Goal: Task Accomplishment & Management: Complete application form

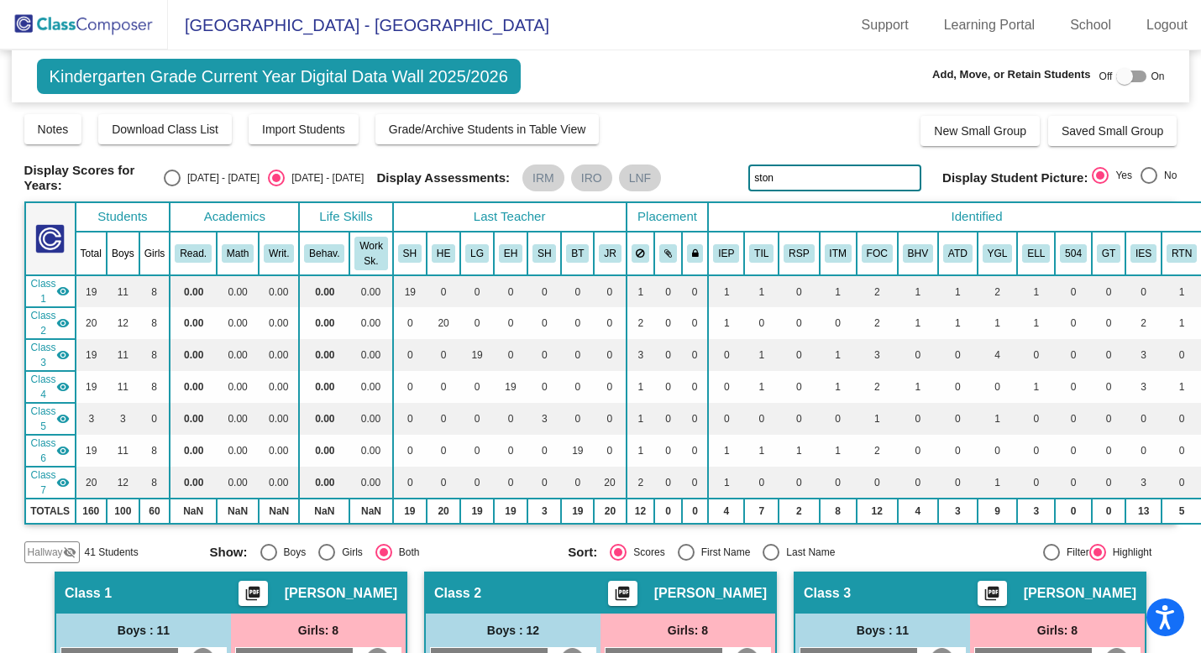
click at [81, 17] on img at bounding box center [84, 25] width 168 height 50
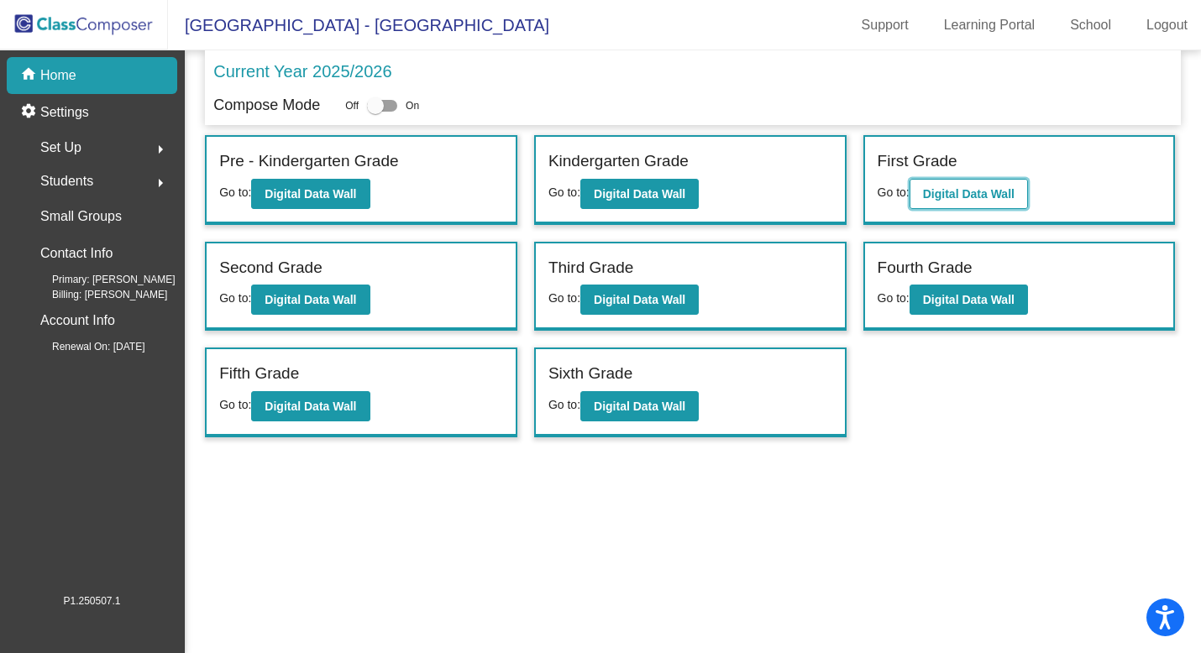
click at [946, 188] on b "Digital Data Wall" at bounding box center [969, 193] width 92 height 13
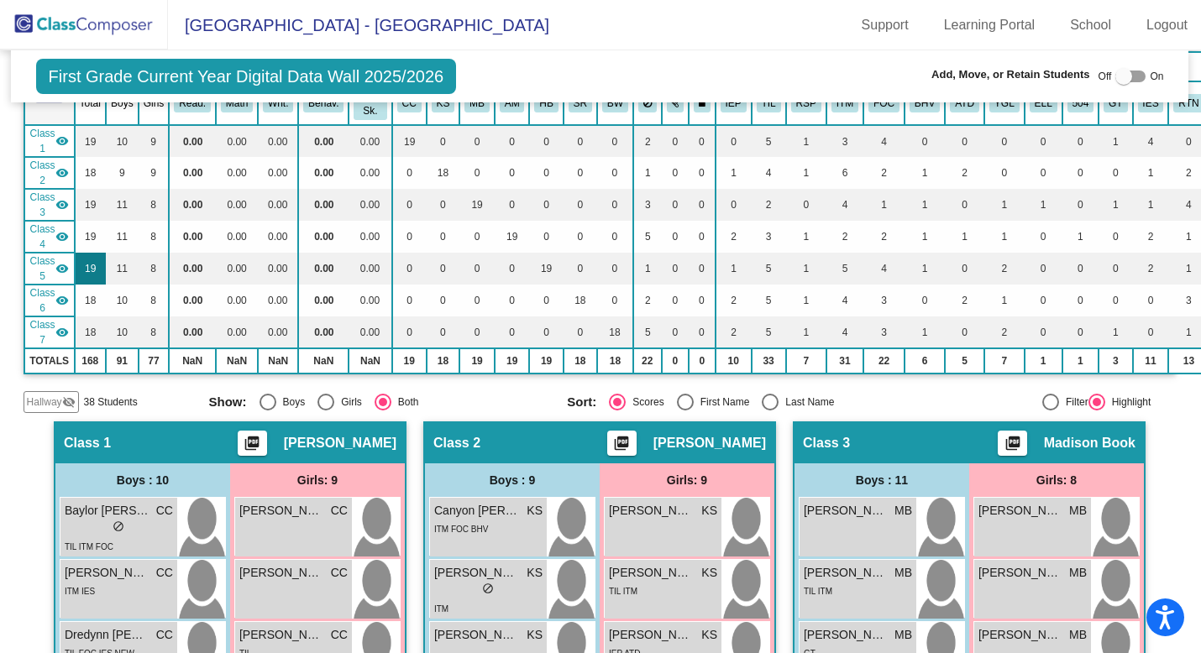
scroll to position [141, 1]
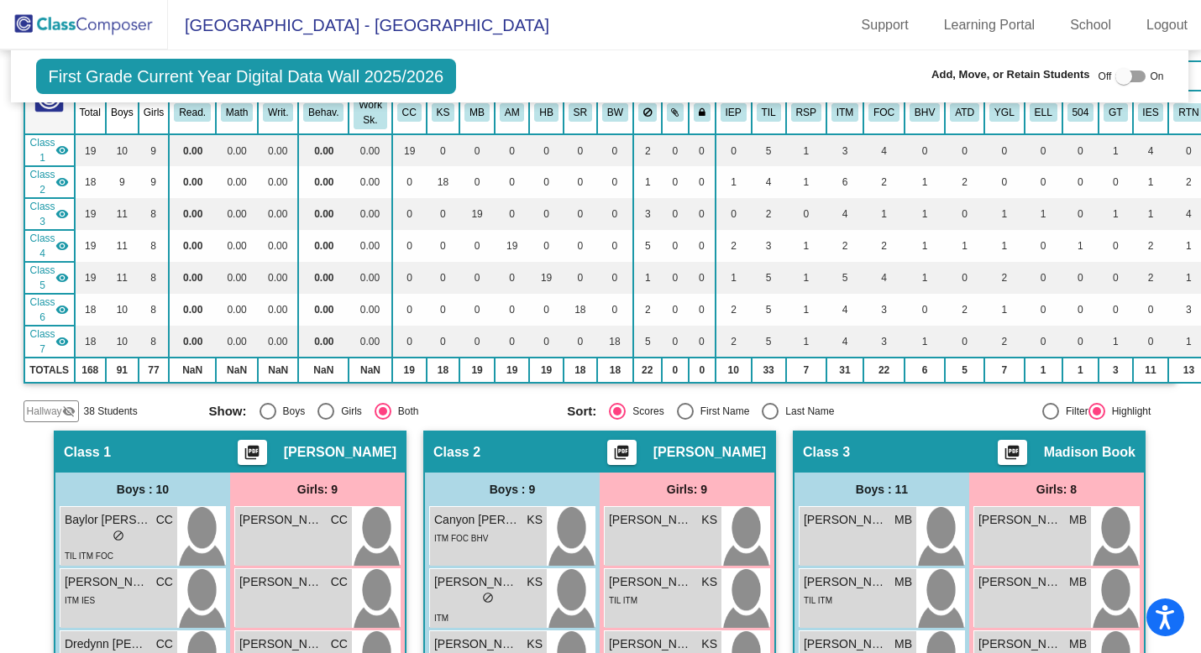
click at [1123, 75] on div at bounding box center [1123, 76] width 17 height 17
checkbox input "true"
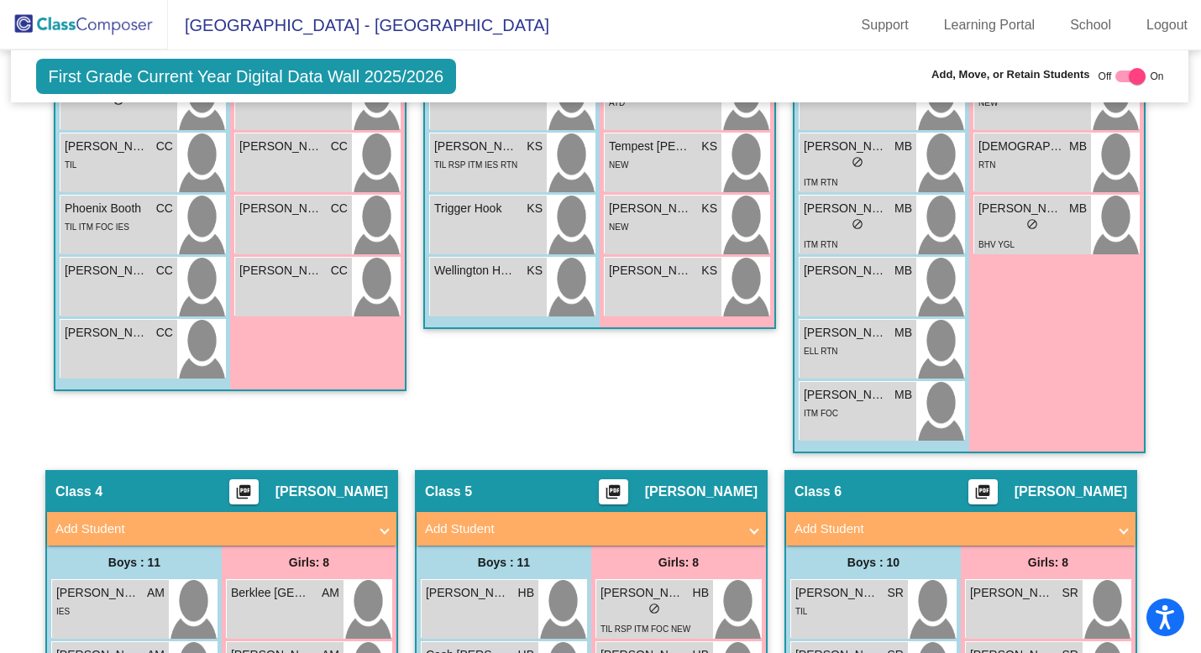
scroll to position [961, 1]
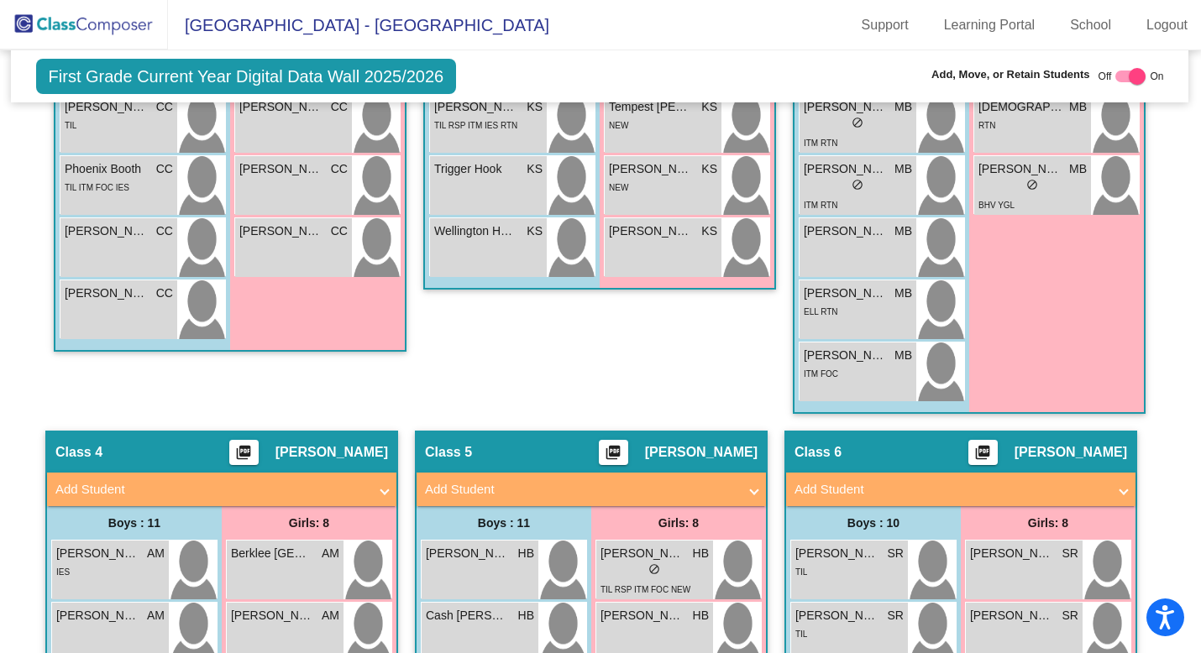
click at [375, 484] on span "Add Student" at bounding box center [218, 489] width 326 height 19
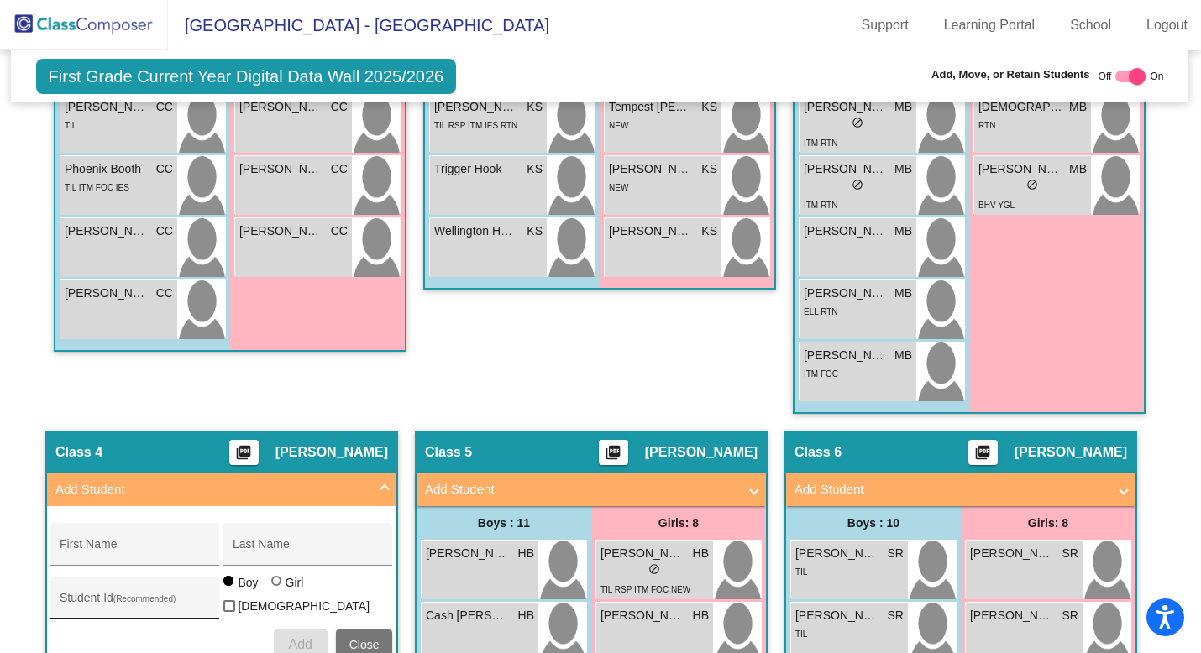
click at [106, 603] on input "Student Id (Recommended)" at bounding box center [135, 604] width 151 height 13
paste input "7711818653"
type input "7711818653"
click at [128, 547] on input "First Name" at bounding box center [135, 550] width 151 height 13
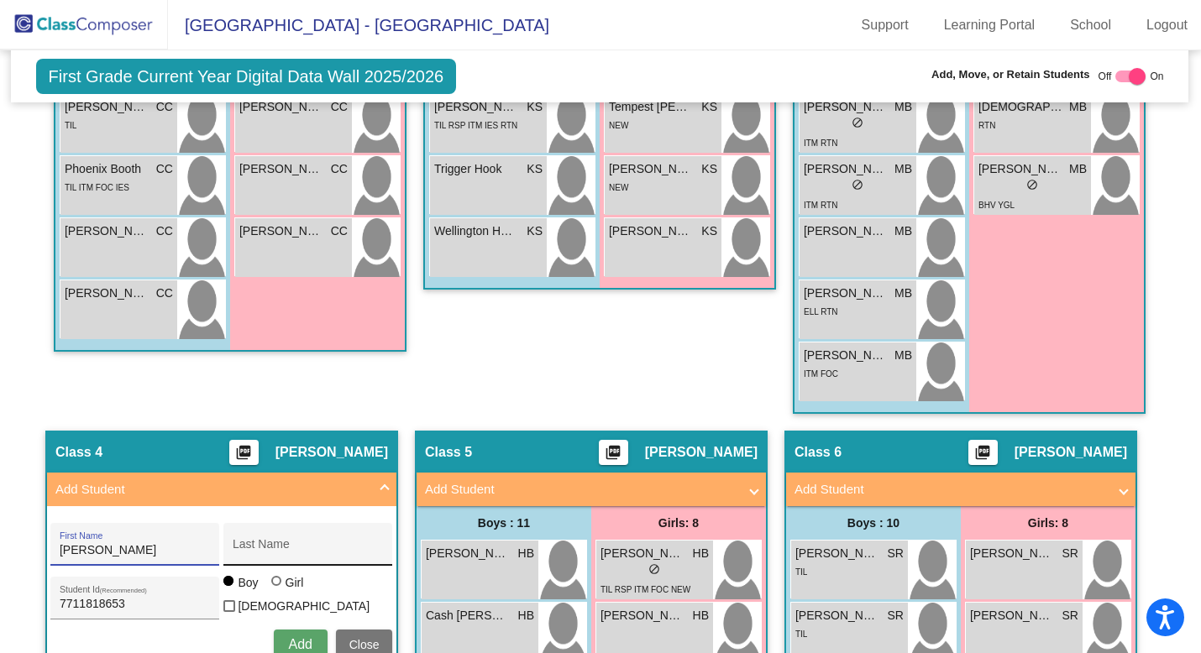
type input "[PERSON_NAME]"
click at [274, 550] on input "Last Name" at bounding box center [308, 550] width 151 height 13
type input "[PERSON_NAME]"
click at [291, 637] on span "Add" at bounding box center [300, 644] width 24 height 14
click at [375, 485] on span "Add Student" at bounding box center [218, 489] width 326 height 19
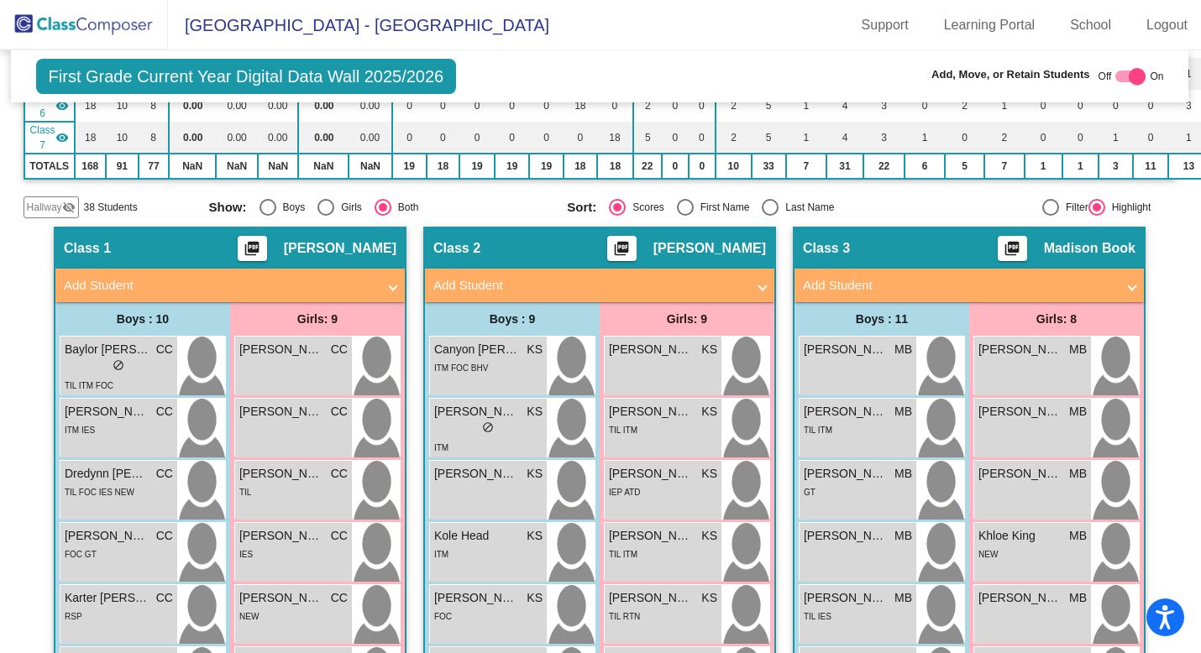
scroll to position [347, 1]
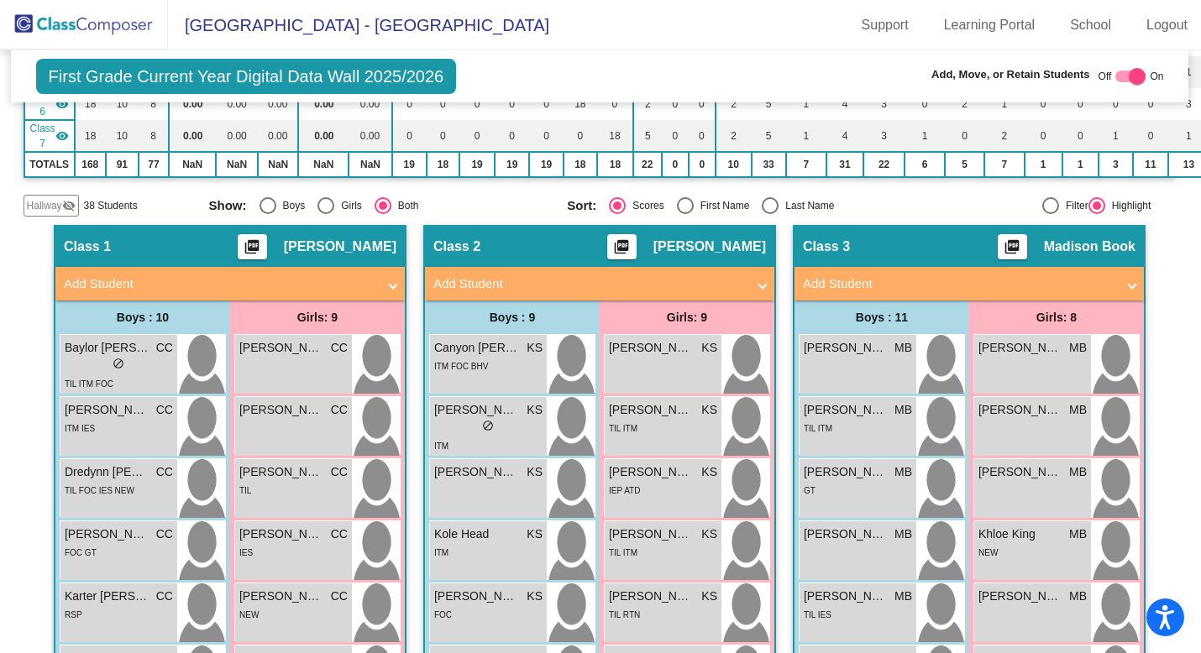
click at [759, 278] on span at bounding box center [762, 284] width 7 height 19
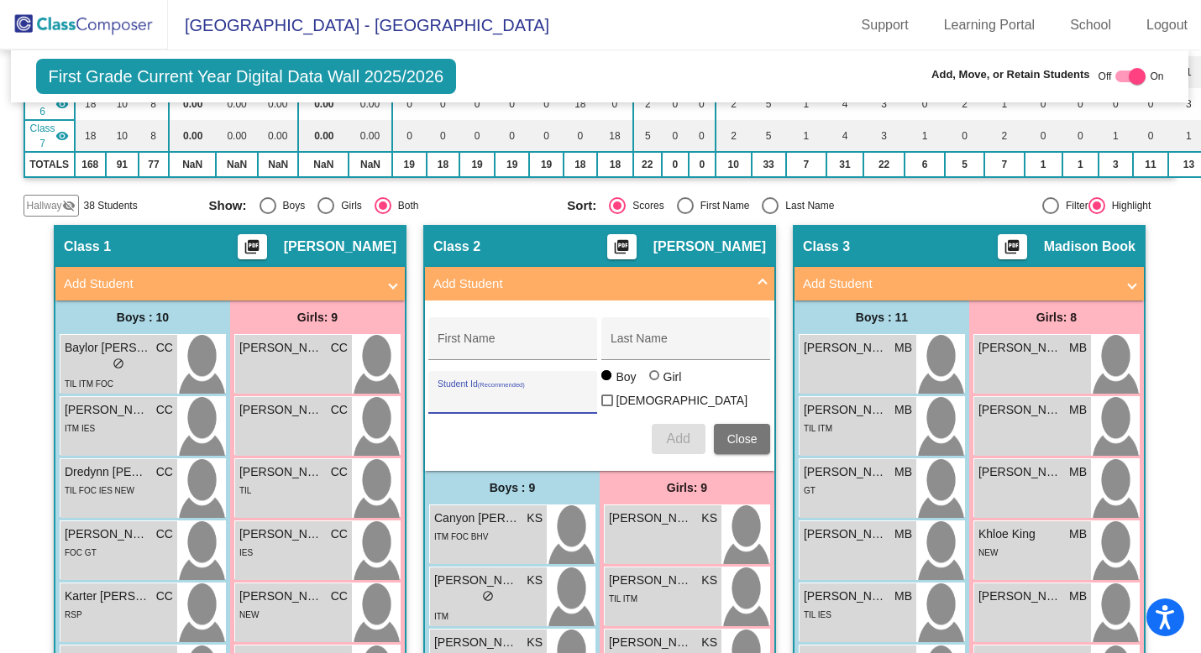
click at [464, 392] on input "Student Id (Recommended)" at bounding box center [513, 398] width 151 height 13
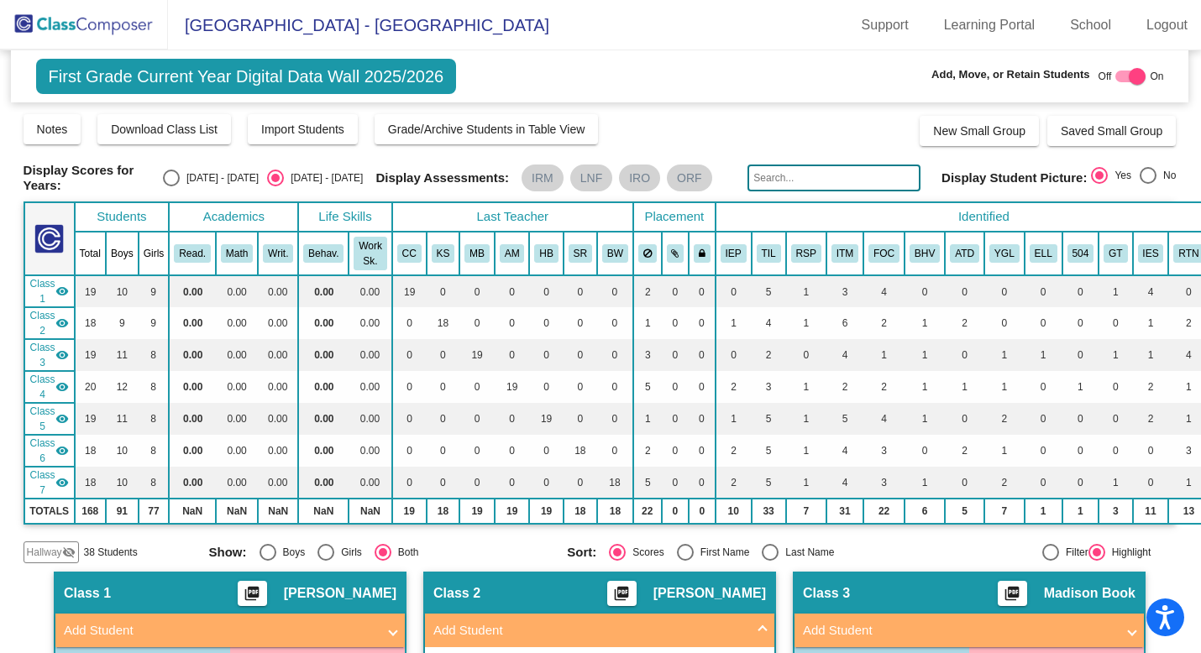
click at [91, 25] on img at bounding box center [84, 25] width 168 height 50
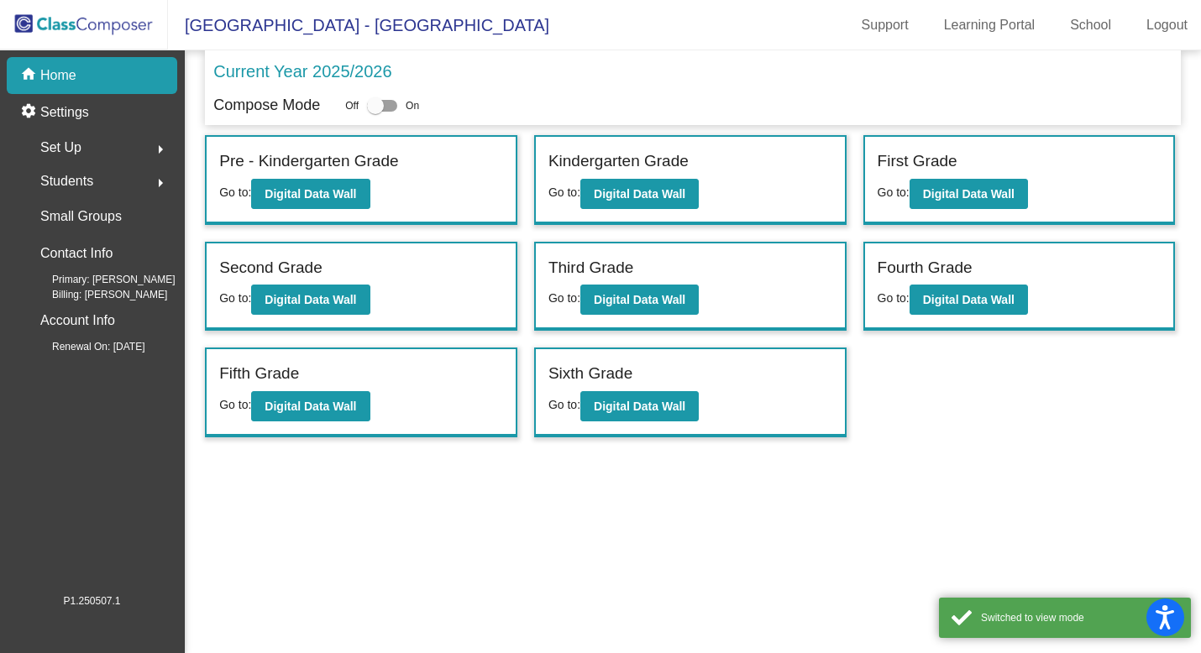
click at [71, 178] on span "Students" at bounding box center [66, 182] width 53 height 24
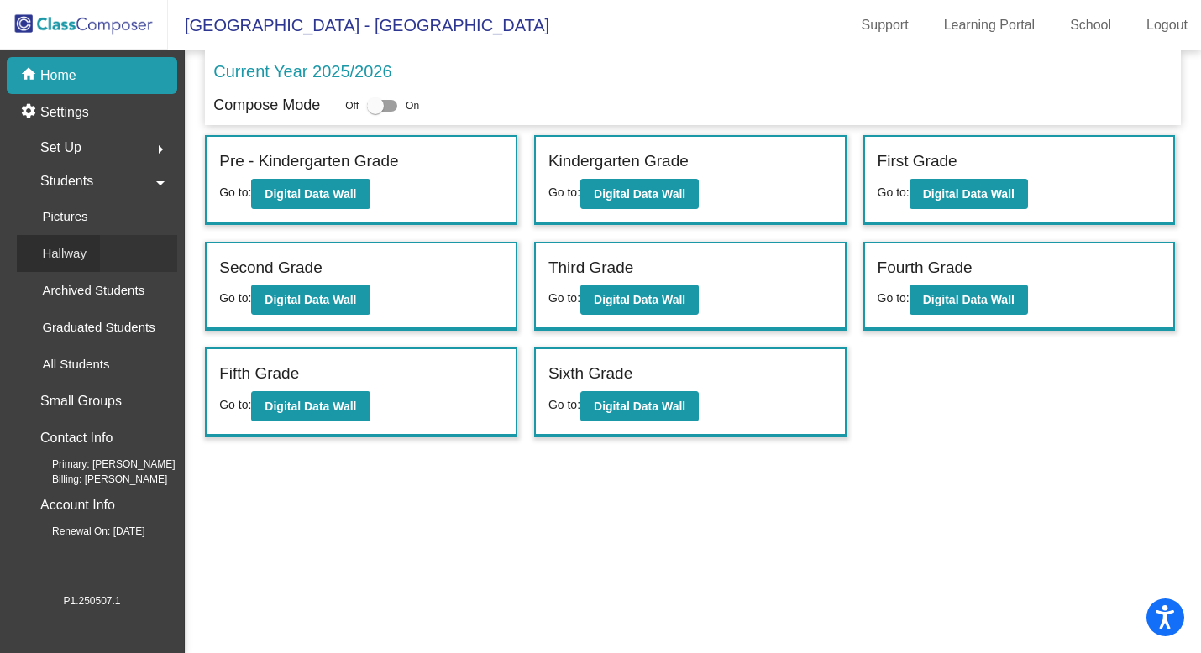
click at [59, 260] on p "Hallway" at bounding box center [64, 254] width 45 height 20
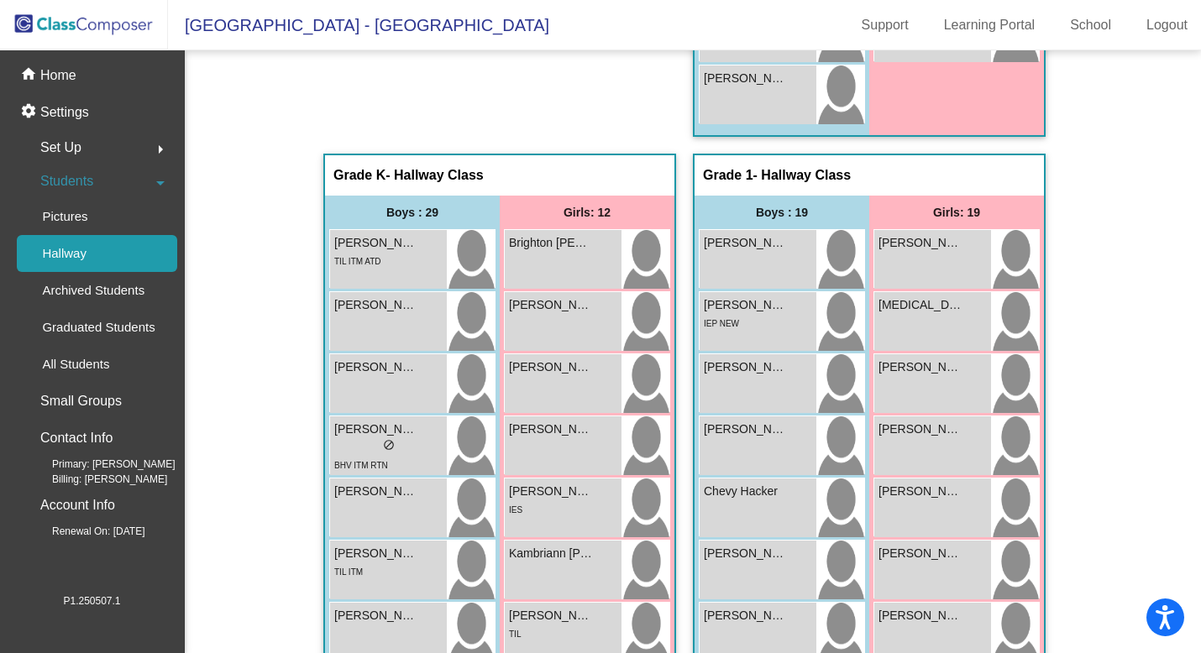
scroll to position [150, 0]
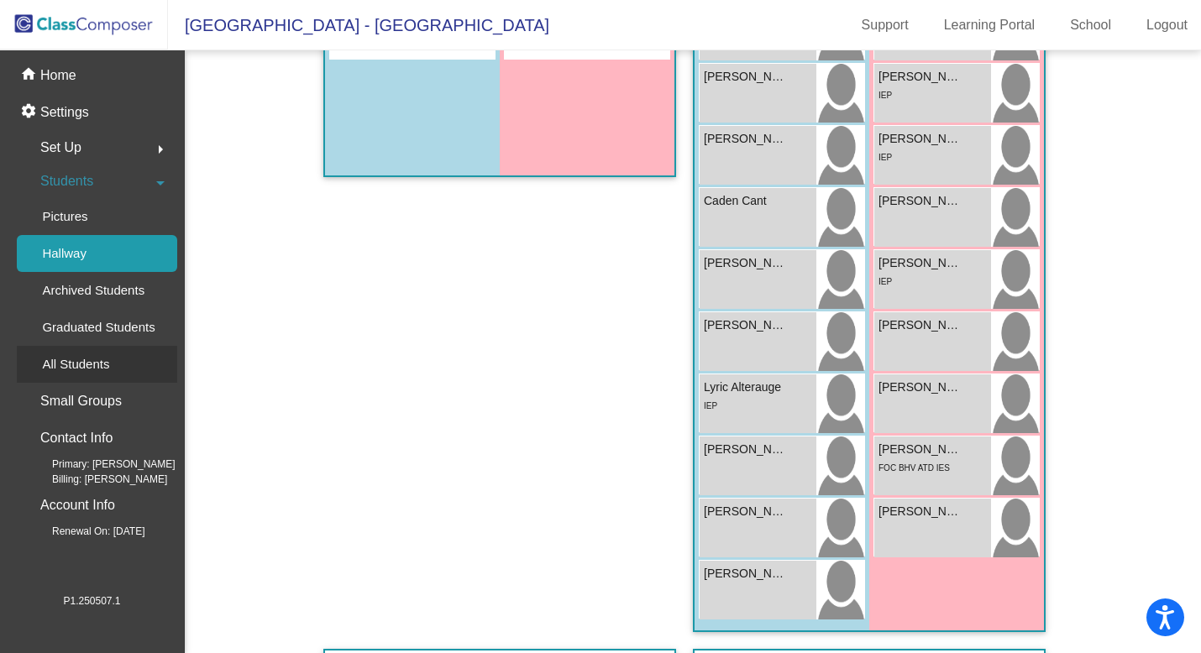
click at [65, 357] on p "All Students" at bounding box center [75, 364] width 67 height 20
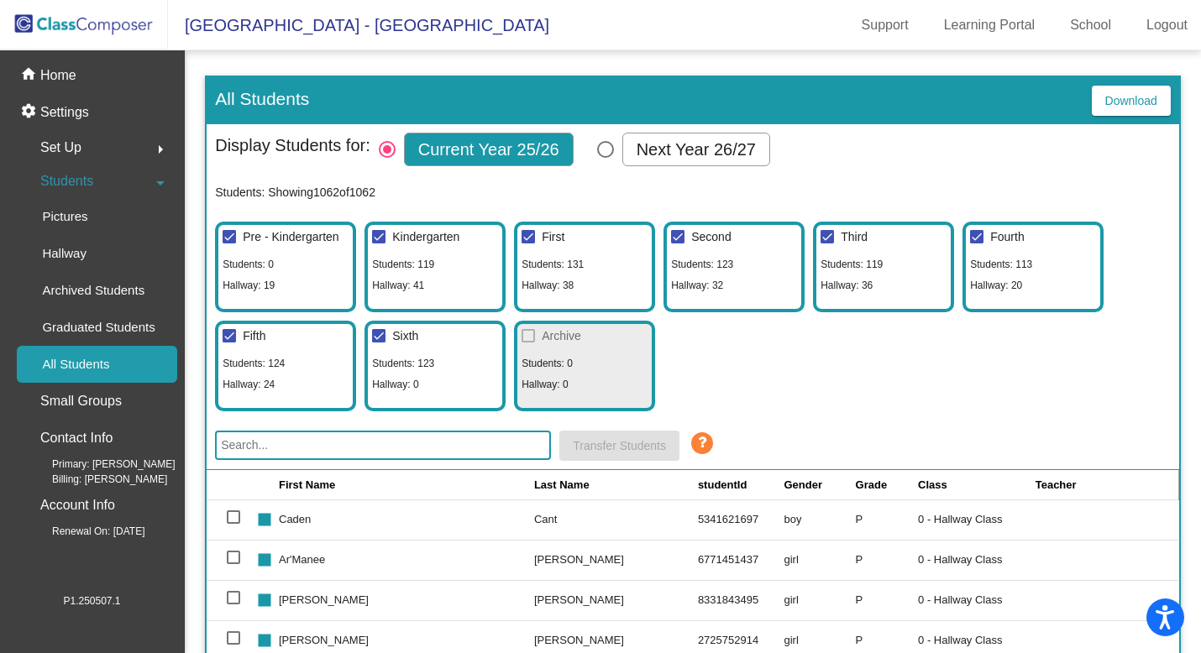
click at [275, 450] on input "text" at bounding box center [383, 445] width 336 height 29
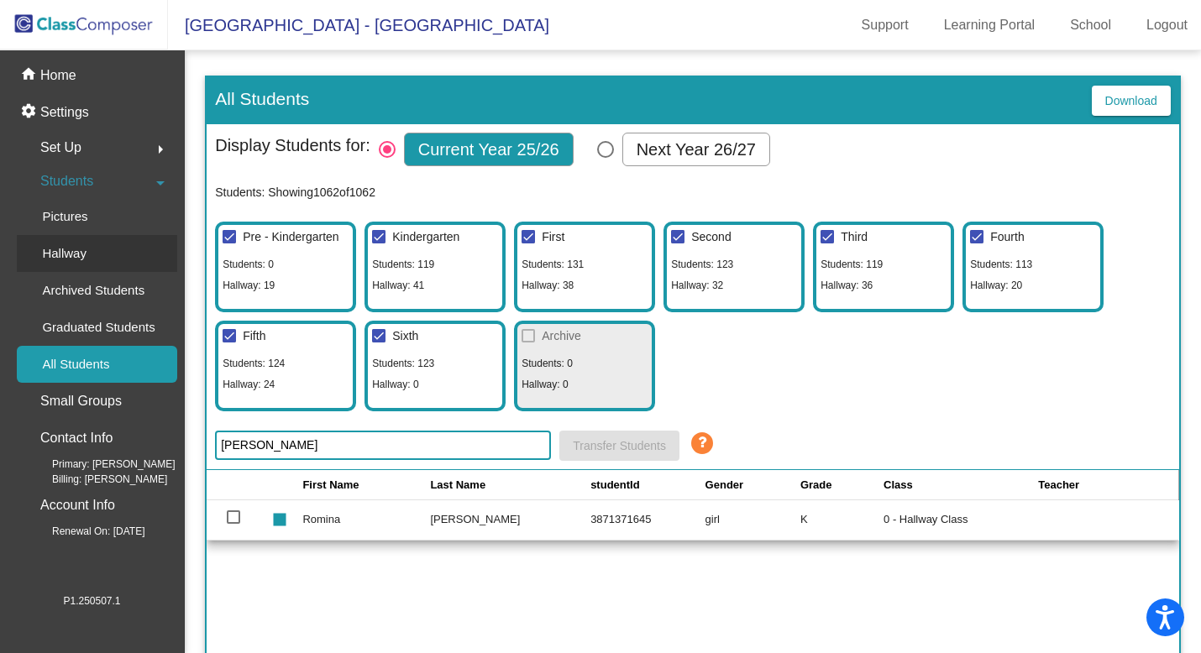
type input "[PERSON_NAME]"
click at [95, 251] on div "Hallway" at bounding box center [58, 253] width 83 height 37
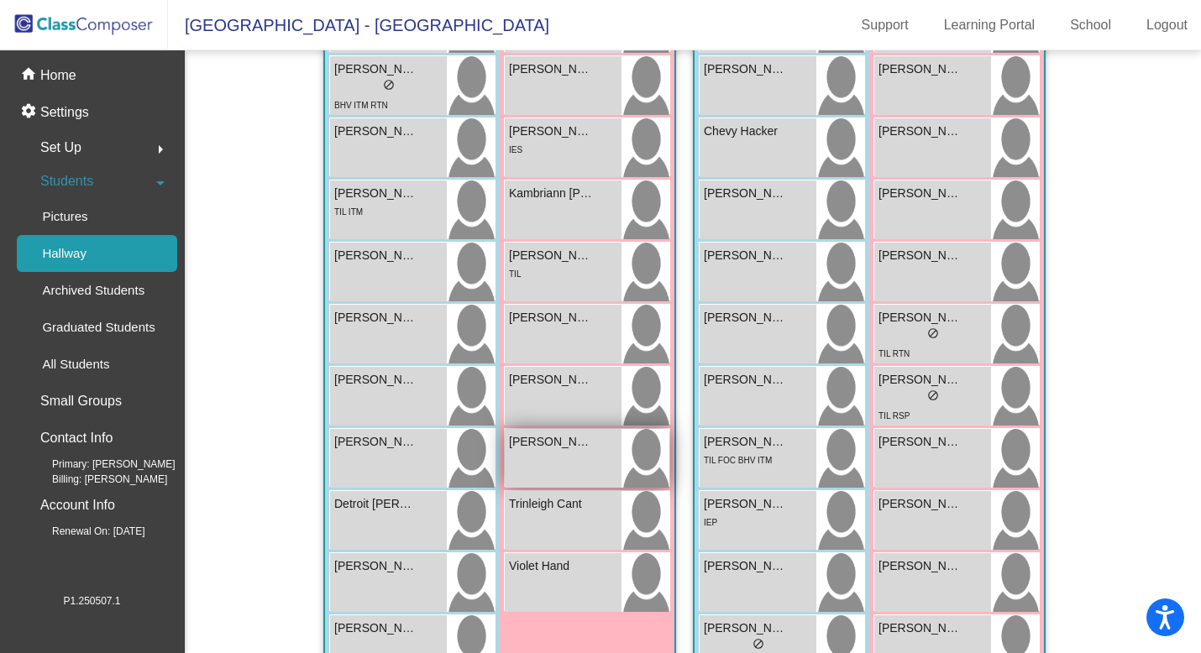
scroll to position [1007, 0]
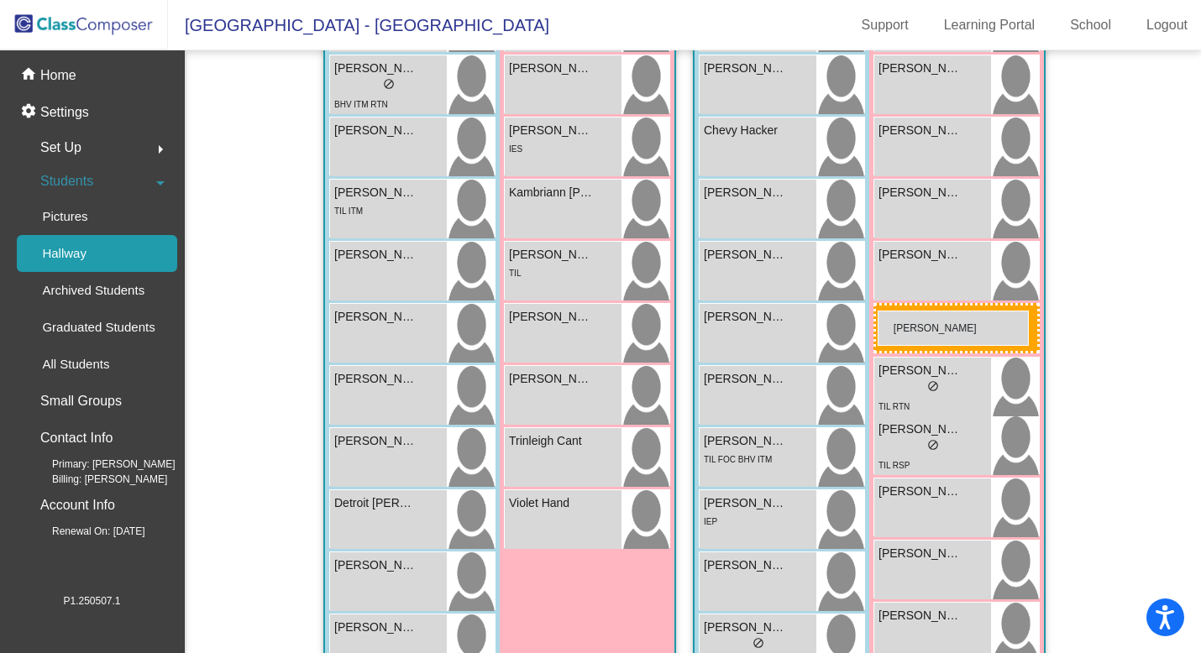
drag, startPoint x: 553, startPoint y: 466, endPoint x: 878, endPoint y: 311, distance: 359.5
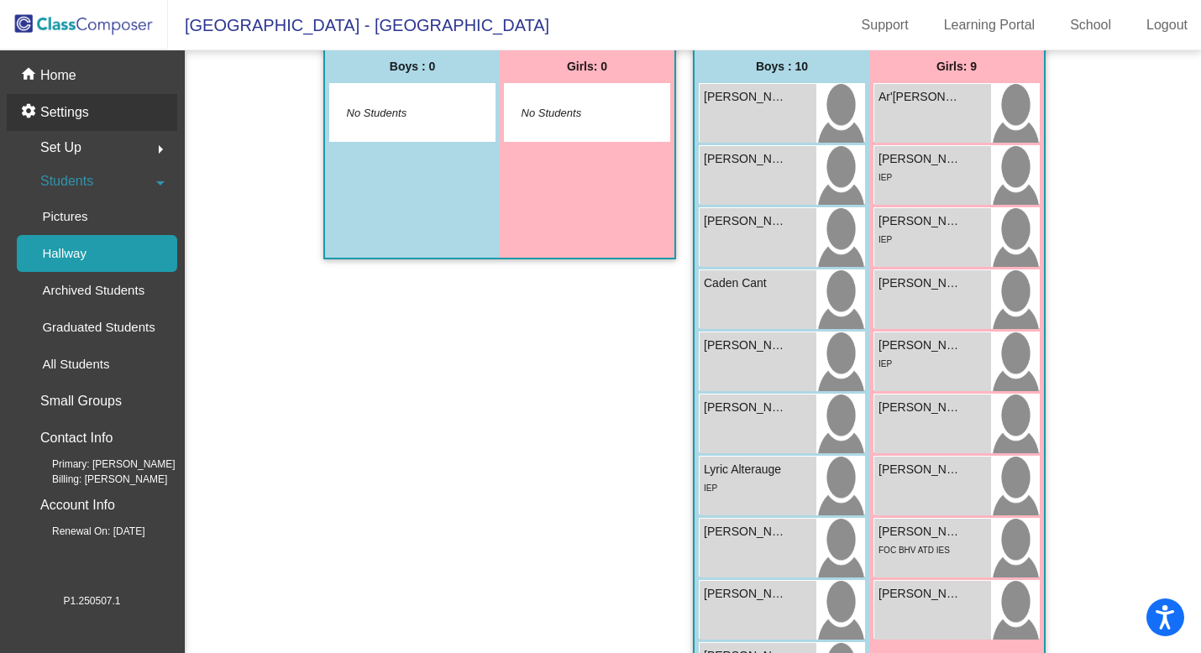
scroll to position [0, 0]
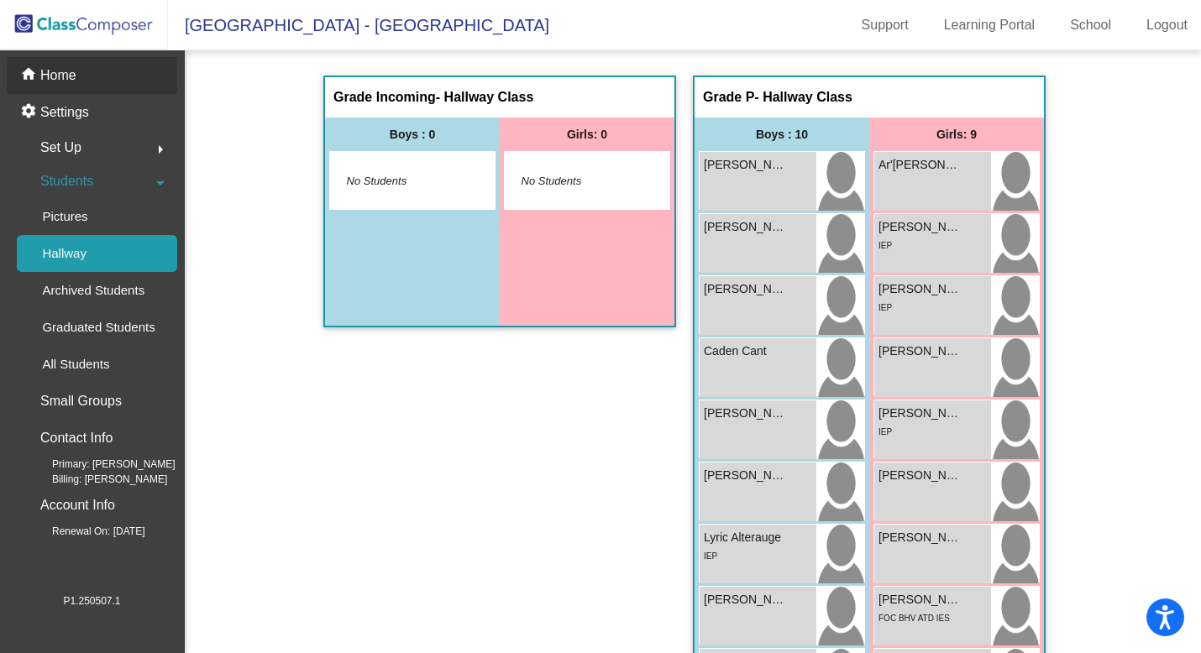
click at [60, 76] on p "Home" at bounding box center [58, 76] width 36 height 20
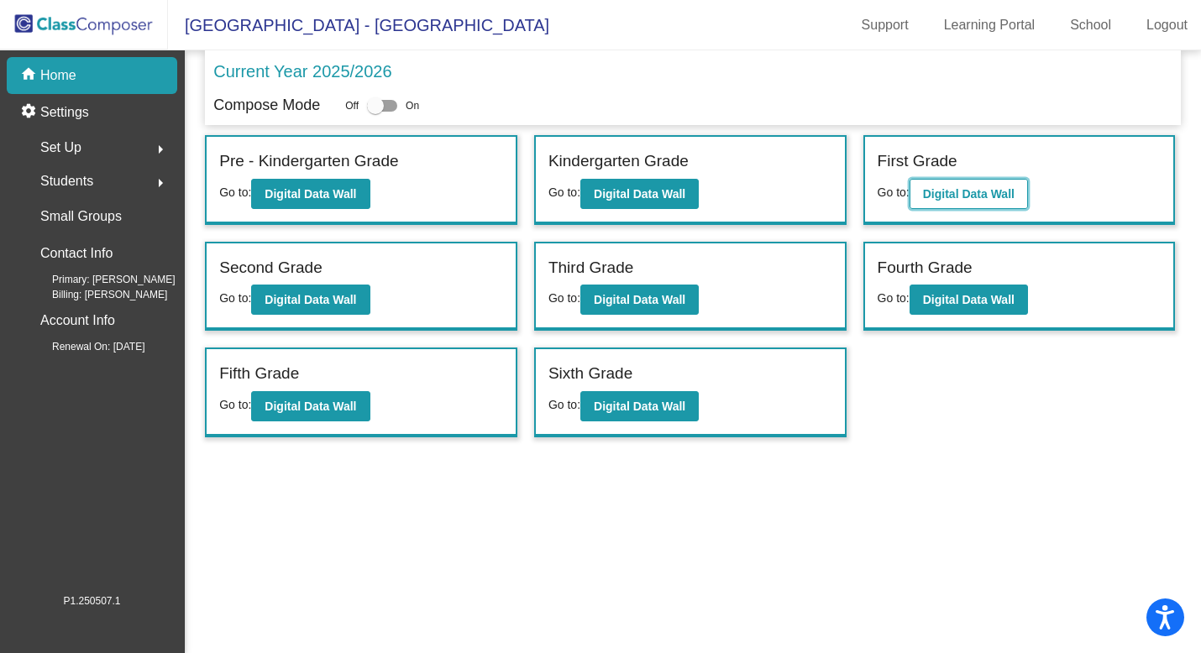
click at [977, 193] on b "Digital Data Wall" at bounding box center [969, 193] width 92 height 13
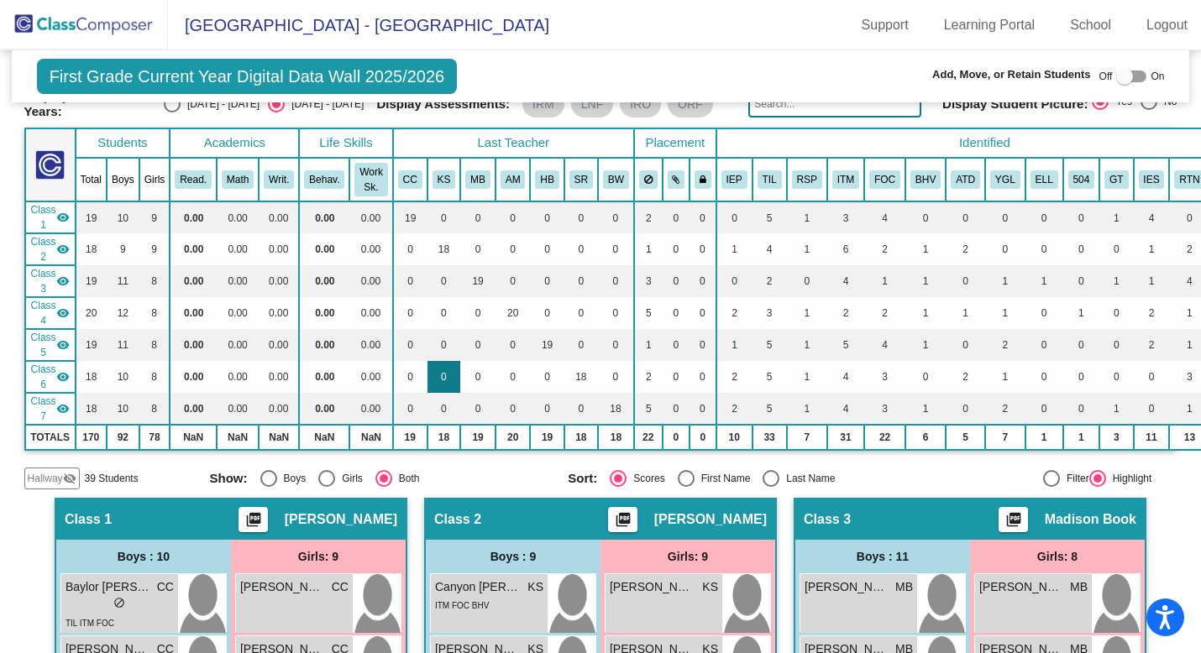
scroll to position [97, 0]
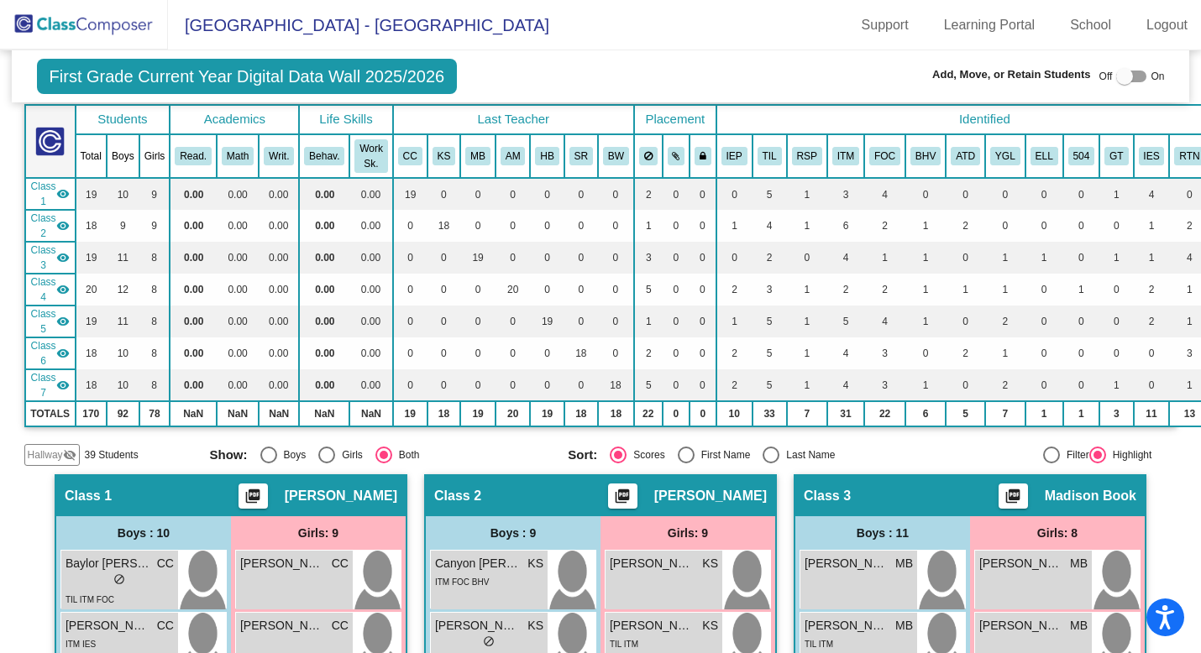
click at [1116, 79] on div at bounding box center [1124, 76] width 17 height 17
checkbox input "true"
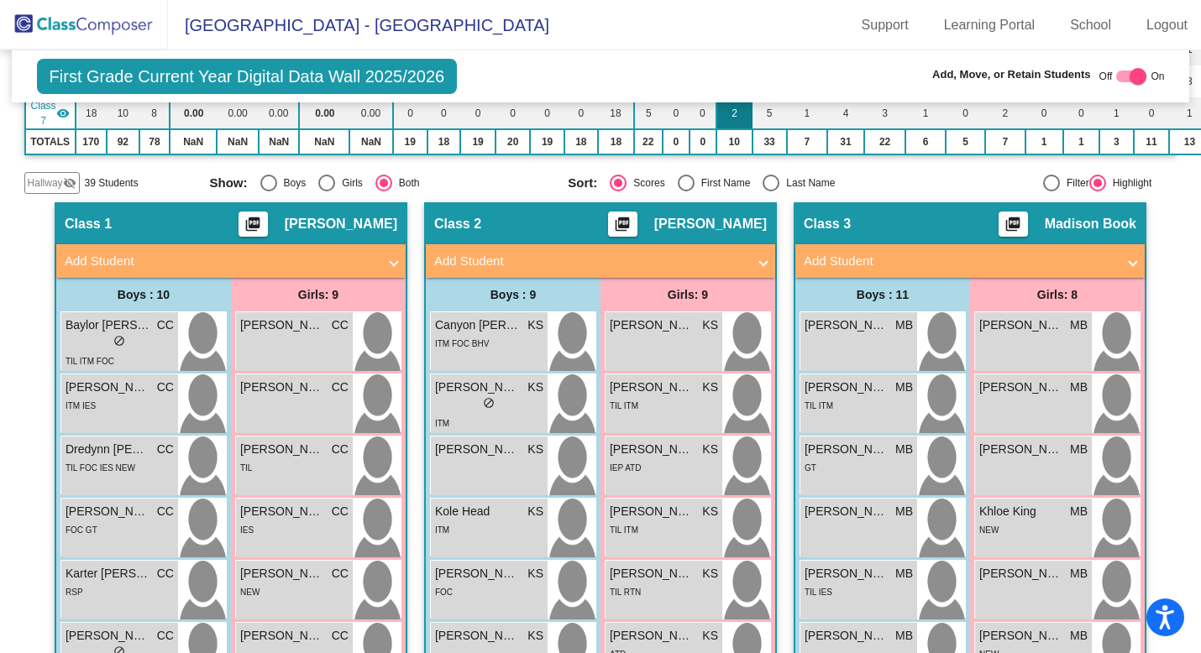
scroll to position [390, 0]
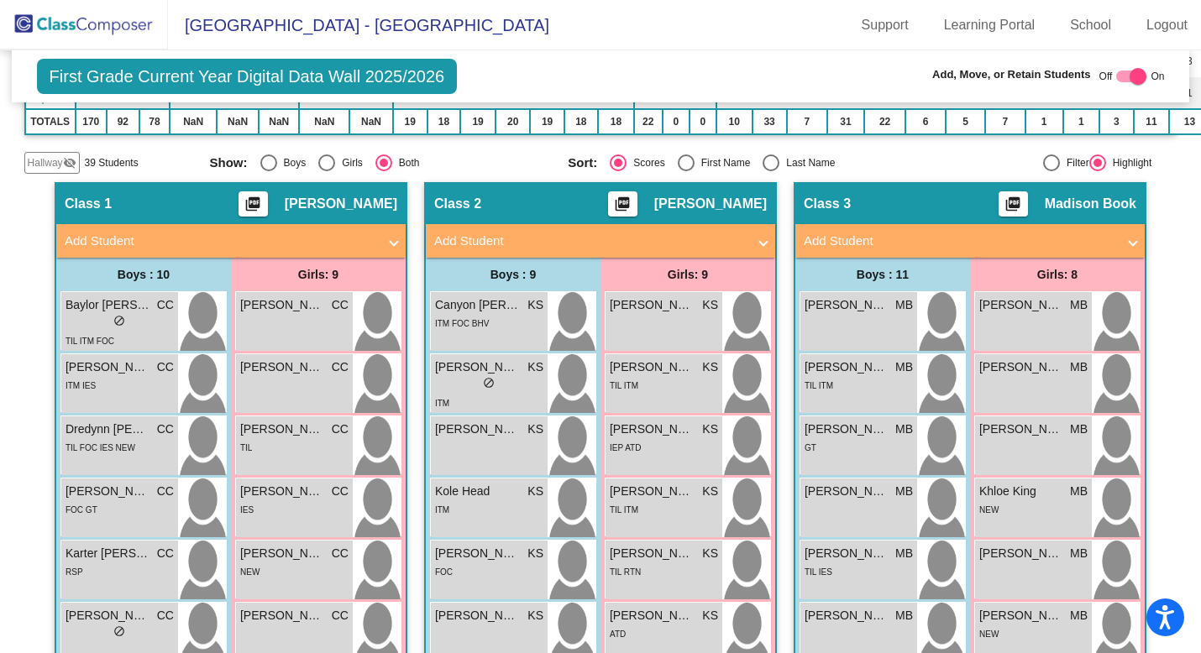
click at [752, 235] on span "Add Student" at bounding box center [597, 241] width 326 height 19
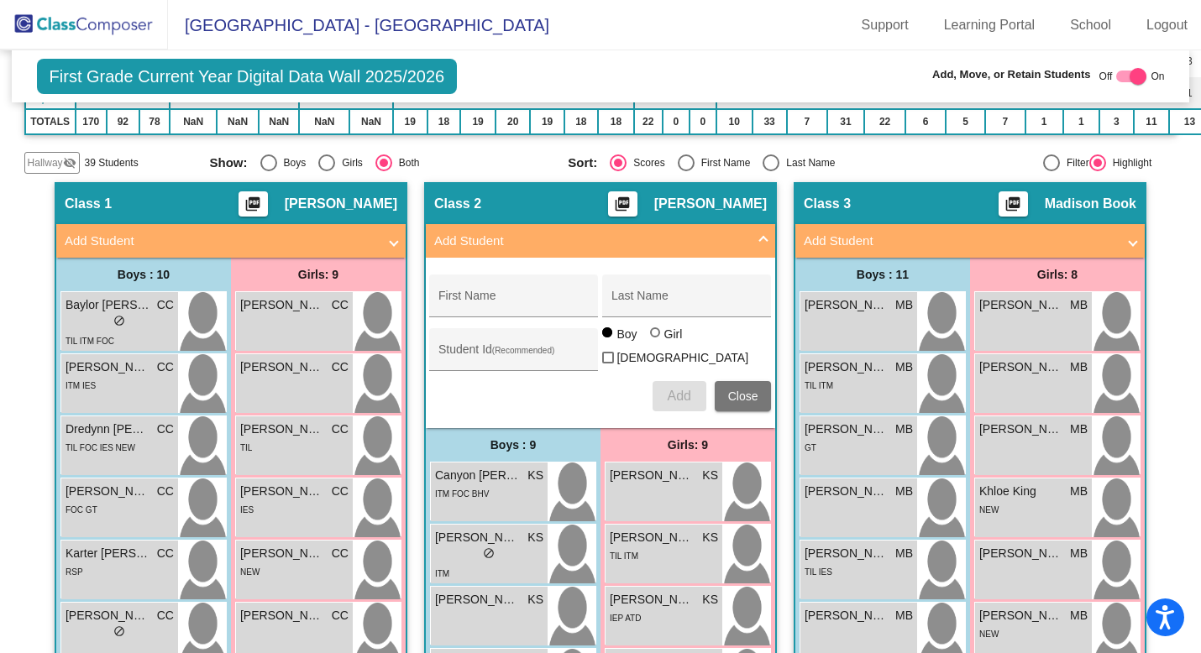
click at [763, 235] on mat-expansion-panel-header "Add Student" at bounding box center [600, 241] width 349 height 34
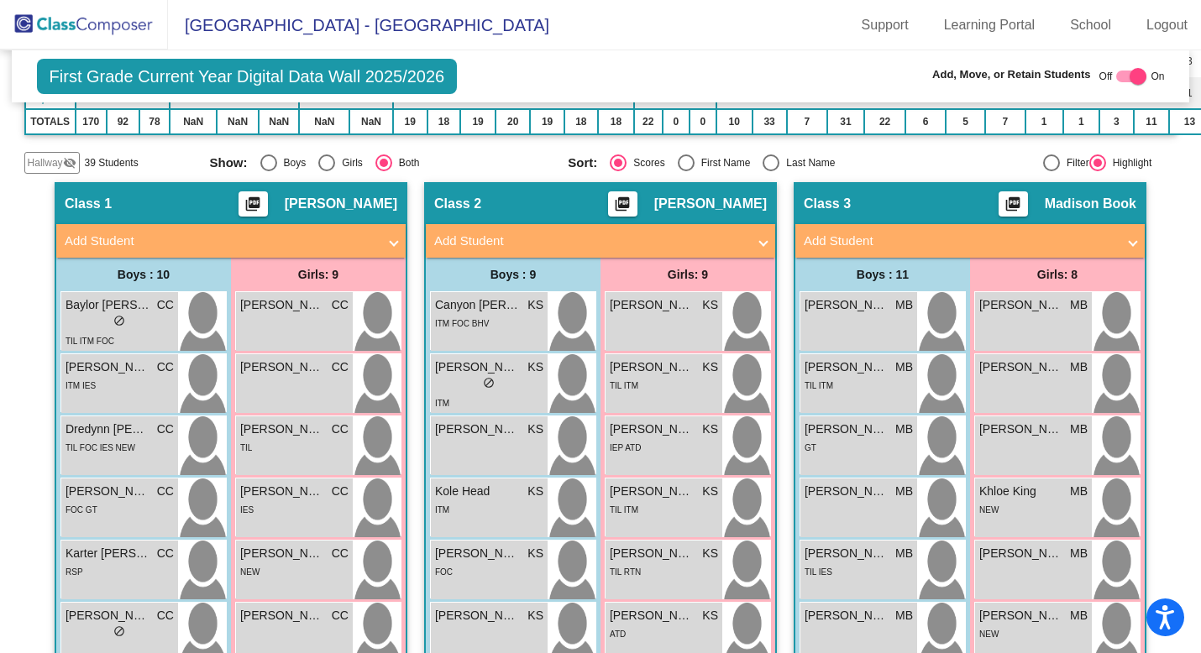
click at [50, 155] on span "Hallway" at bounding box center [45, 162] width 35 height 15
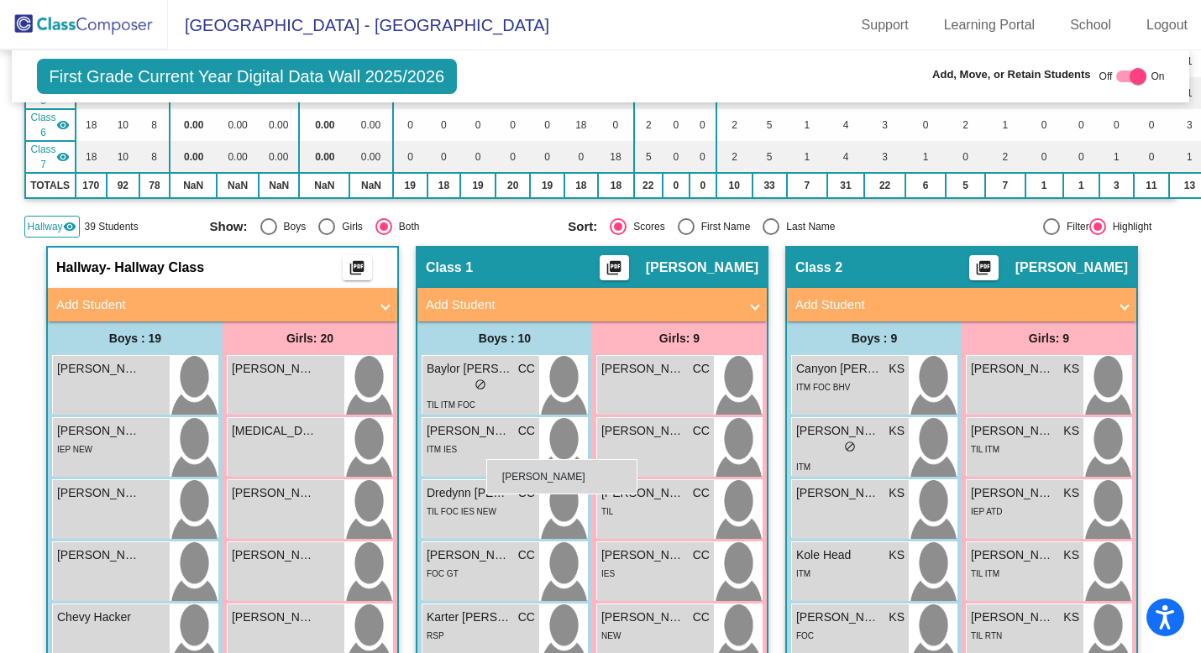
scroll to position [318, 0]
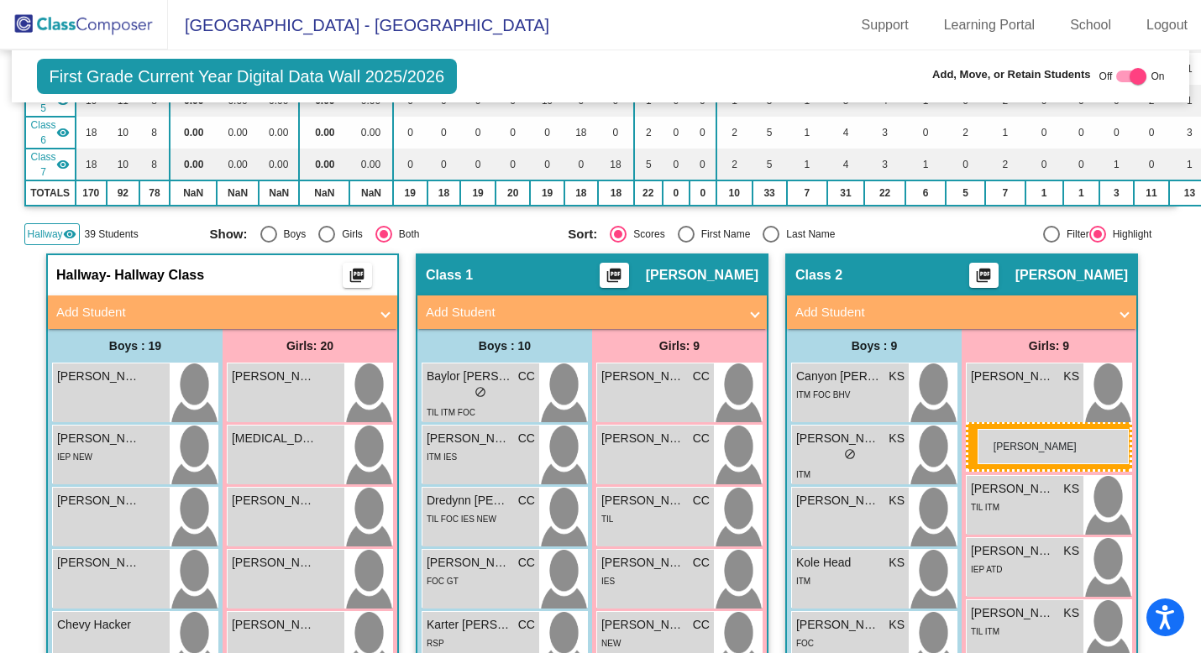
drag, startPoint x: 297, startPoint y: 490, endPoint x: 978, endPoint y: 429, distance: 682.9
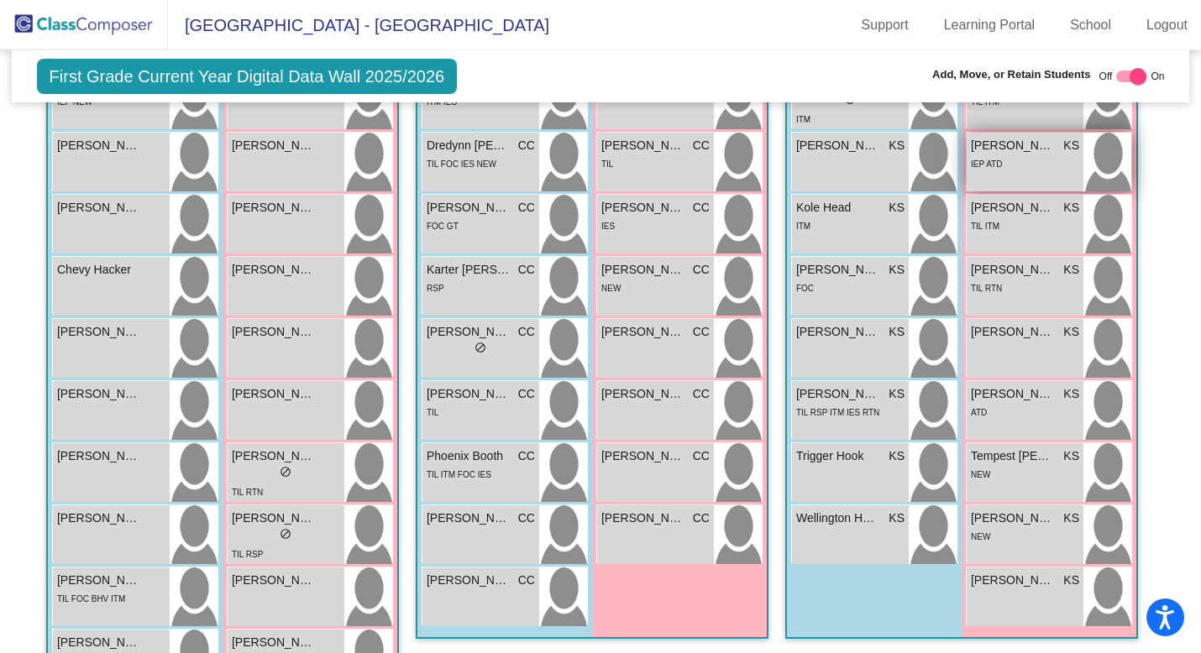
scroll to position [679, 0]
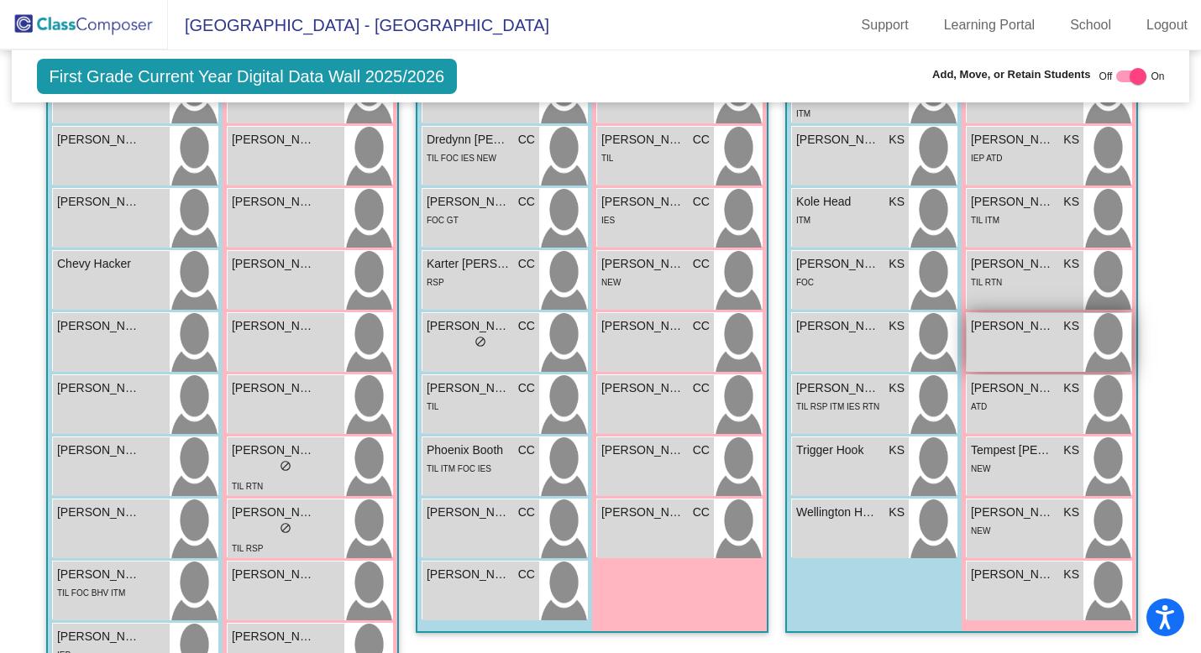
click at [1043, 327] on span "[PERSON_NAME]" at bounding box center [1013, 326] width 84 height 18
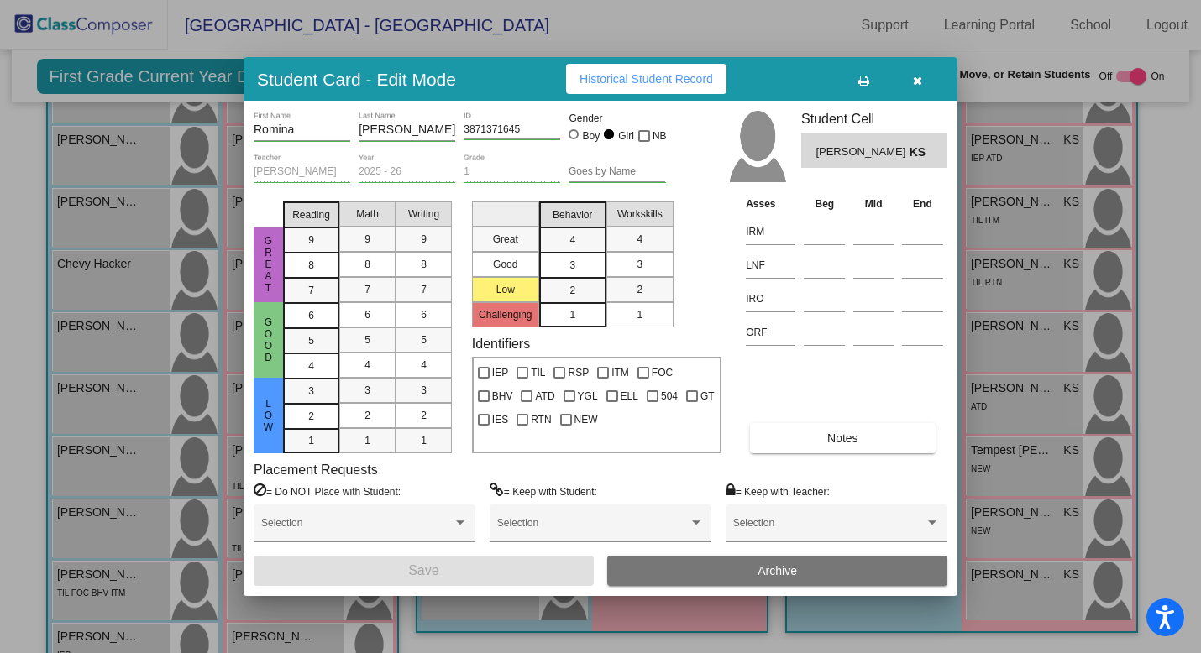
click at [616, 75] on span "Historical Student Record" at bounding box center [646, 78] width 134 height 13
click at [920, 81] on icon "button" at bounding box center [917, 81] width 9 height 12
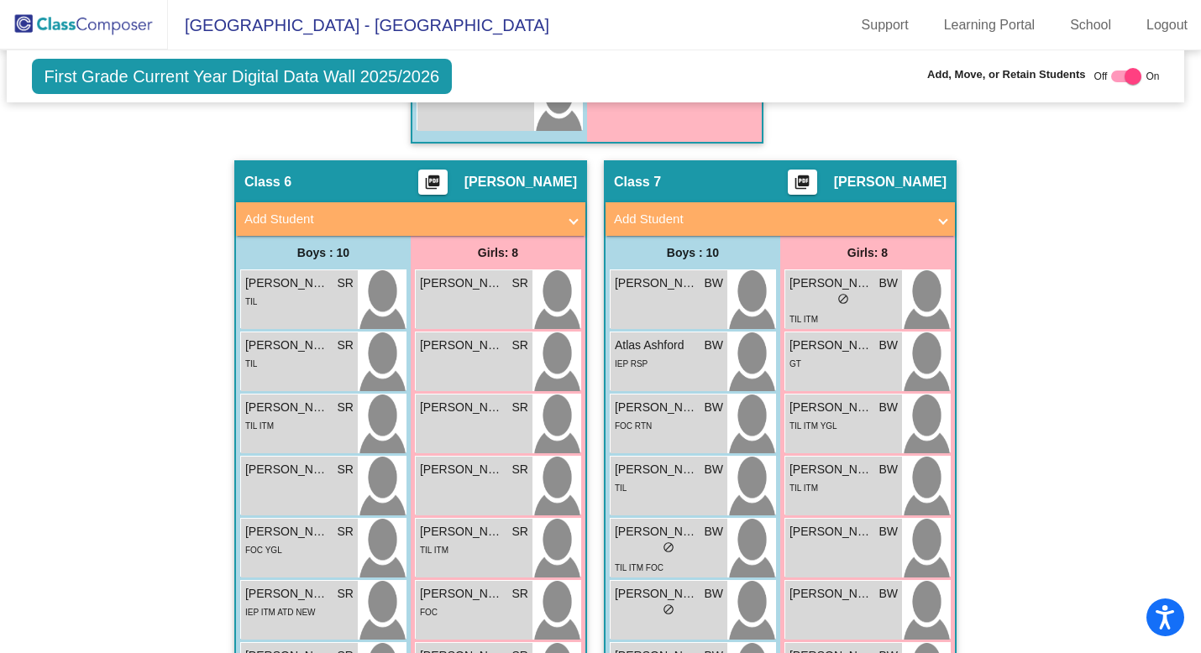
scroll to position [2622, 5]
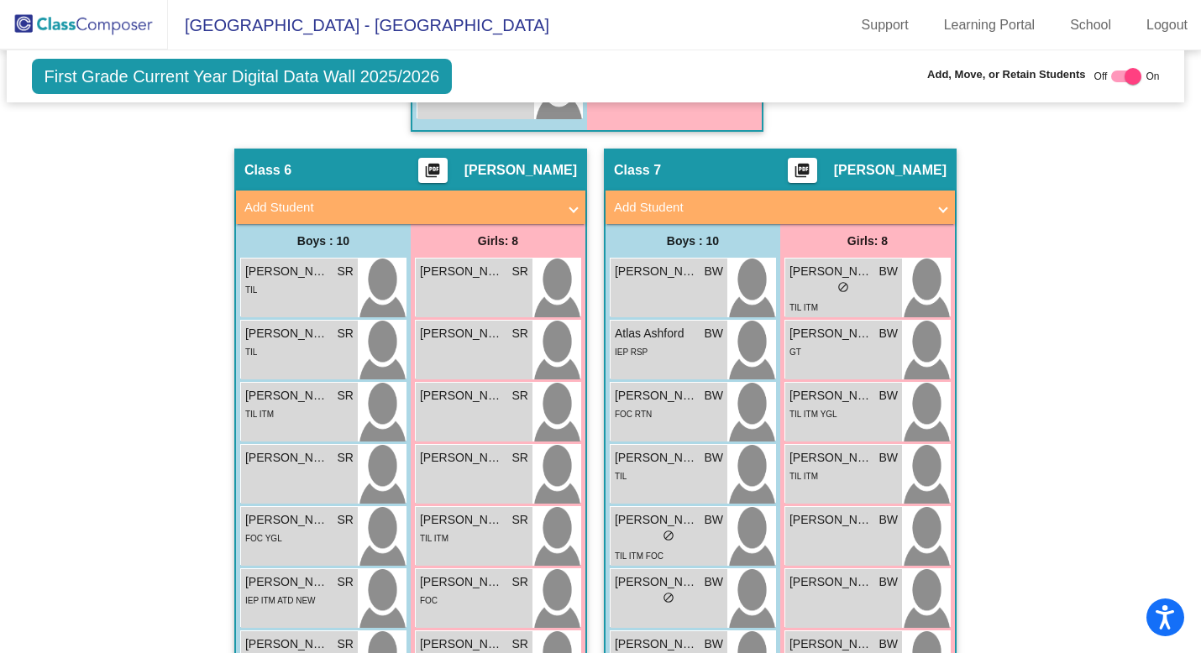
click at [935, 201] on span "Add Student" at bounding box center [777, 207] width 326 height 19
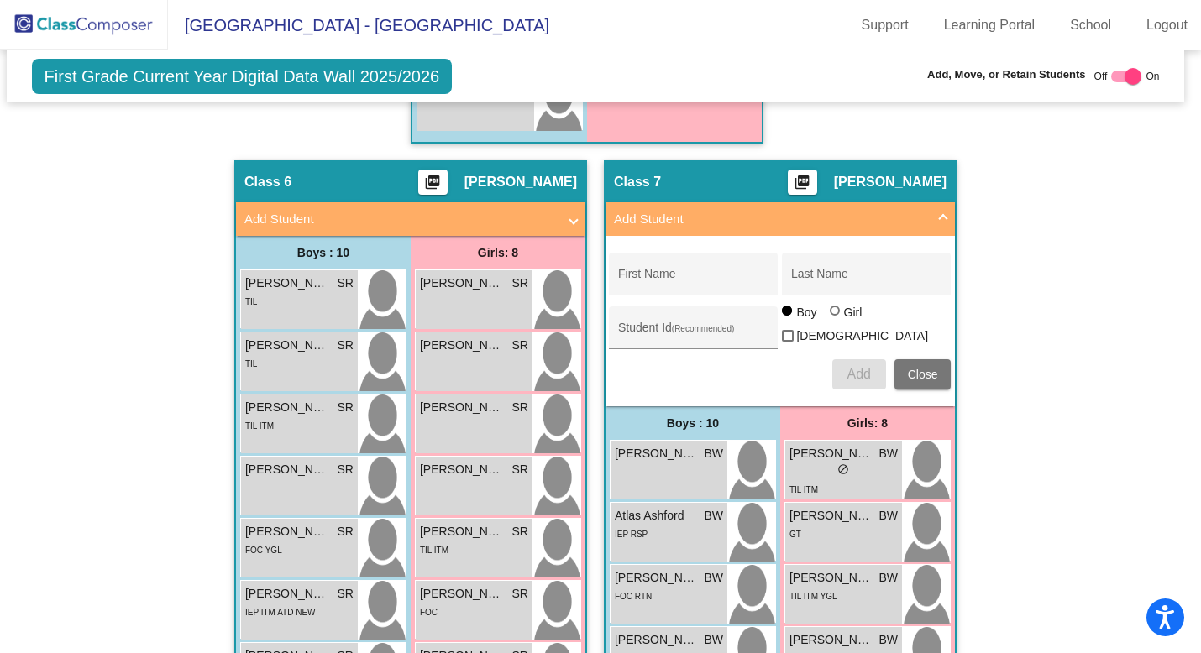
scroll to position [2603, 5]
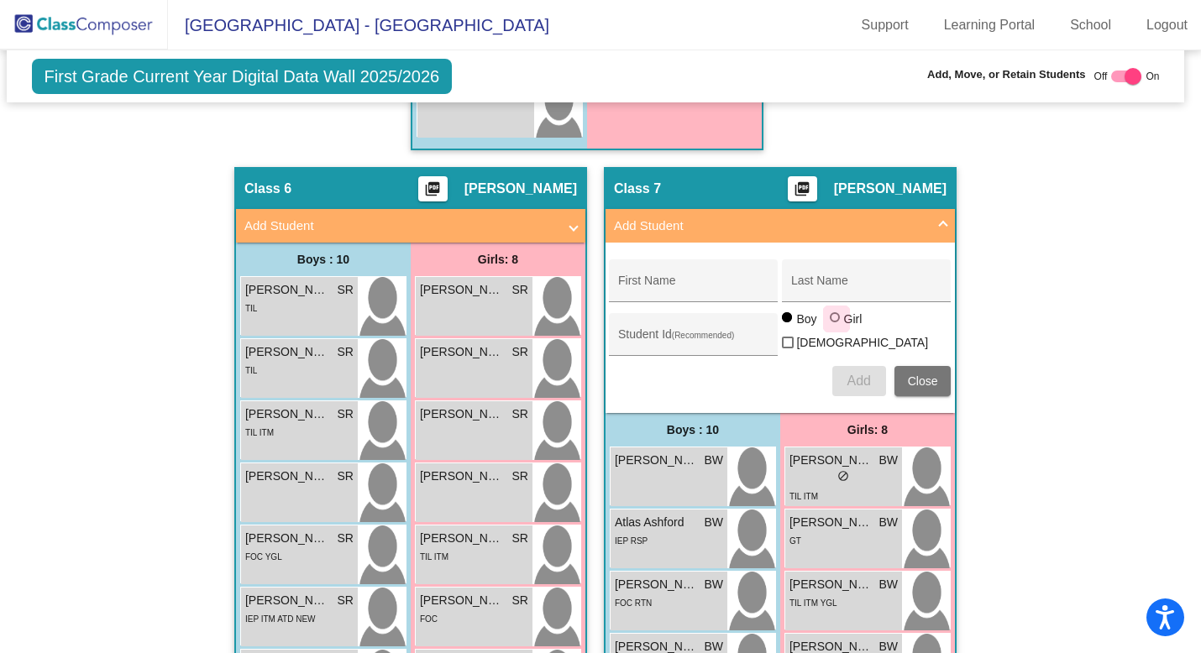
click at [837, 323] on div at bounding box center [836, 318] width 13 height 13
click at [836, 326] on input "Girl" at bounding box center [836, 326] width 1 height 1
radio input "true"
click at [689, 275] on div "First Name" at bounding box center [693, 286] width 151 height 34
type input "[PERSON_NAME]"
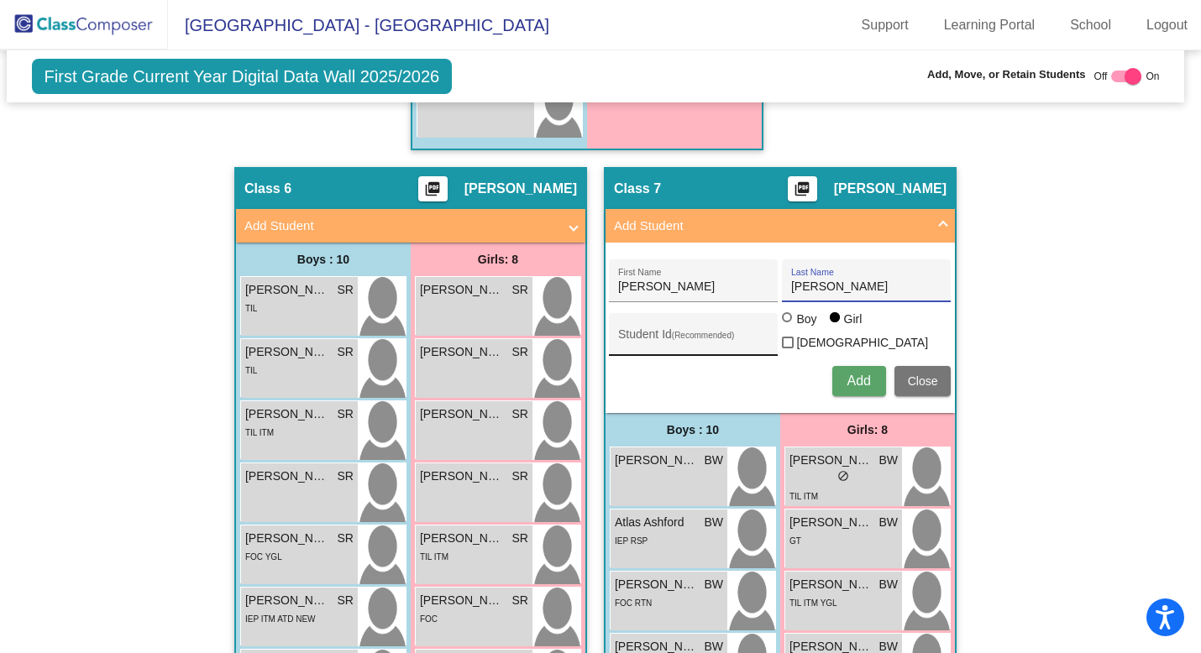
type input "[PERSON_NAME]"
click at [636, 334] on input "Student Id (Recommended)" at bounding box center [693, 340] width 151 height 13
paste input "9356383944"
type input "9356383944"
click at [856, 374] on span "Add" at bounding box center [859, 381] width 24 height 14
